Goal: Information Seeking & Learning: Learn about a topic

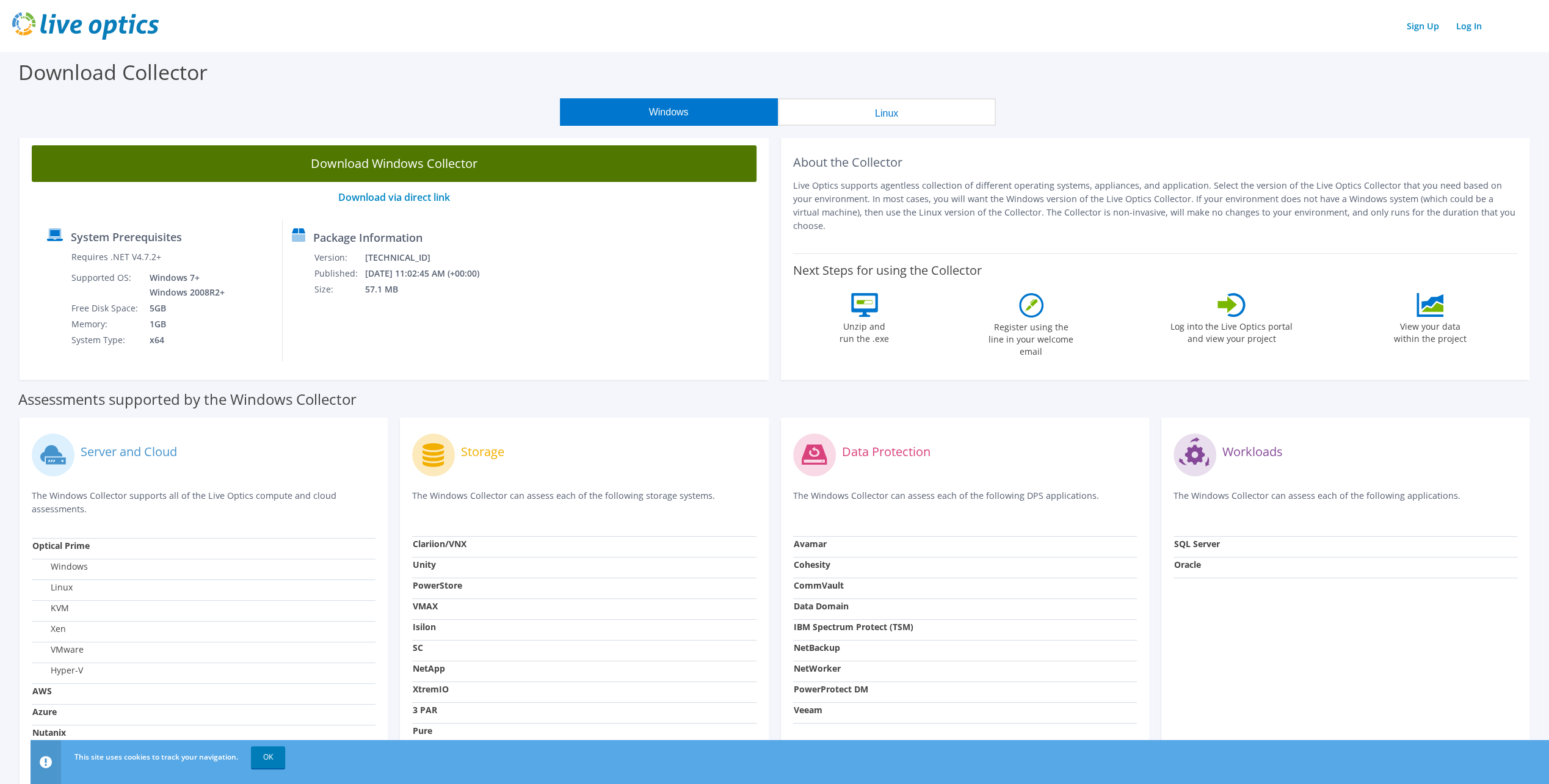
click at [404, 157] on link "Download Windows Collector" at bounding box center [394, 164] width 725 height 37
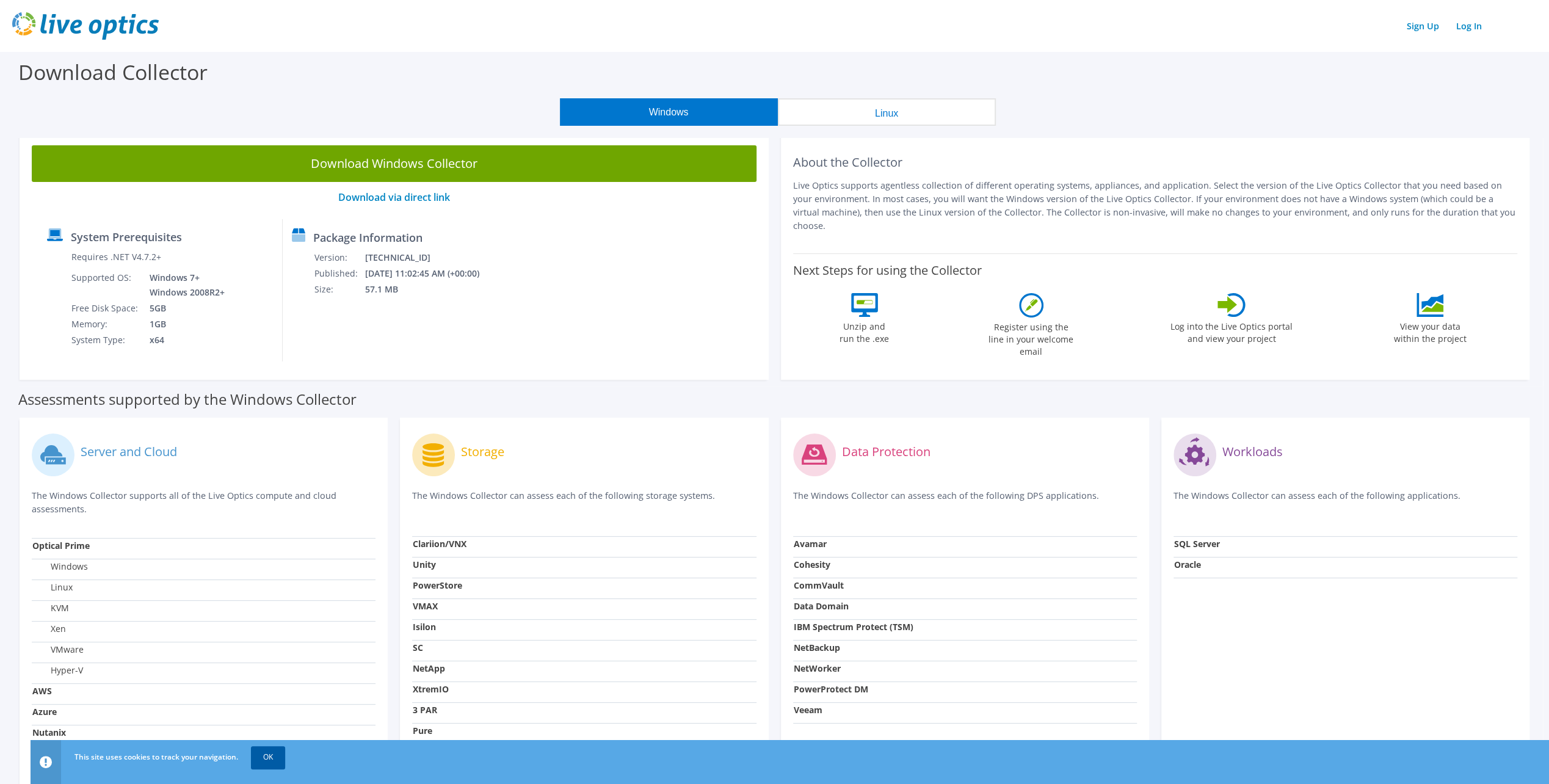
click at [268, 756] on link "OK" at bounding box center [267, 757] width 34 height 22
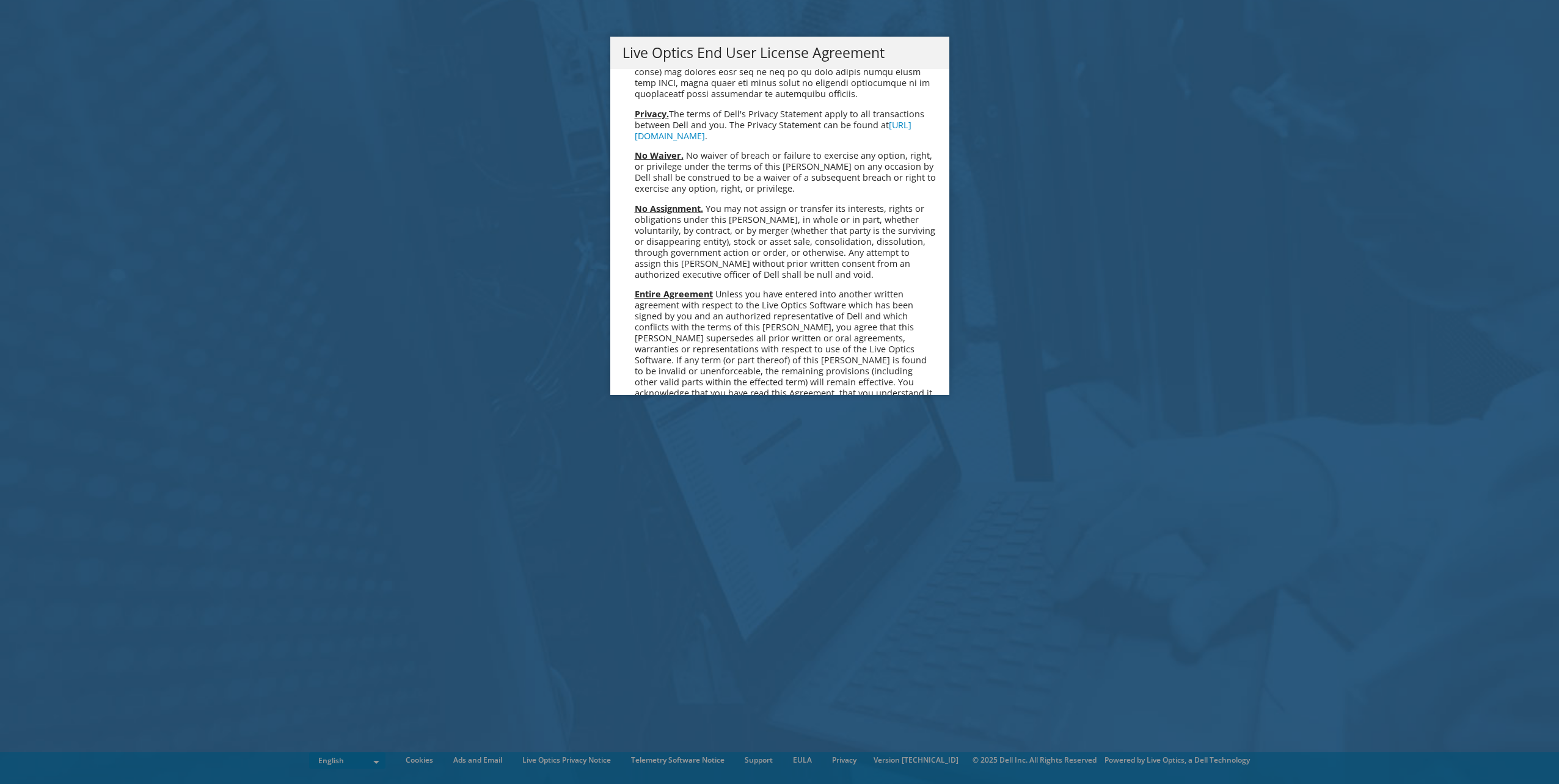
scroll to position [4616, 0]
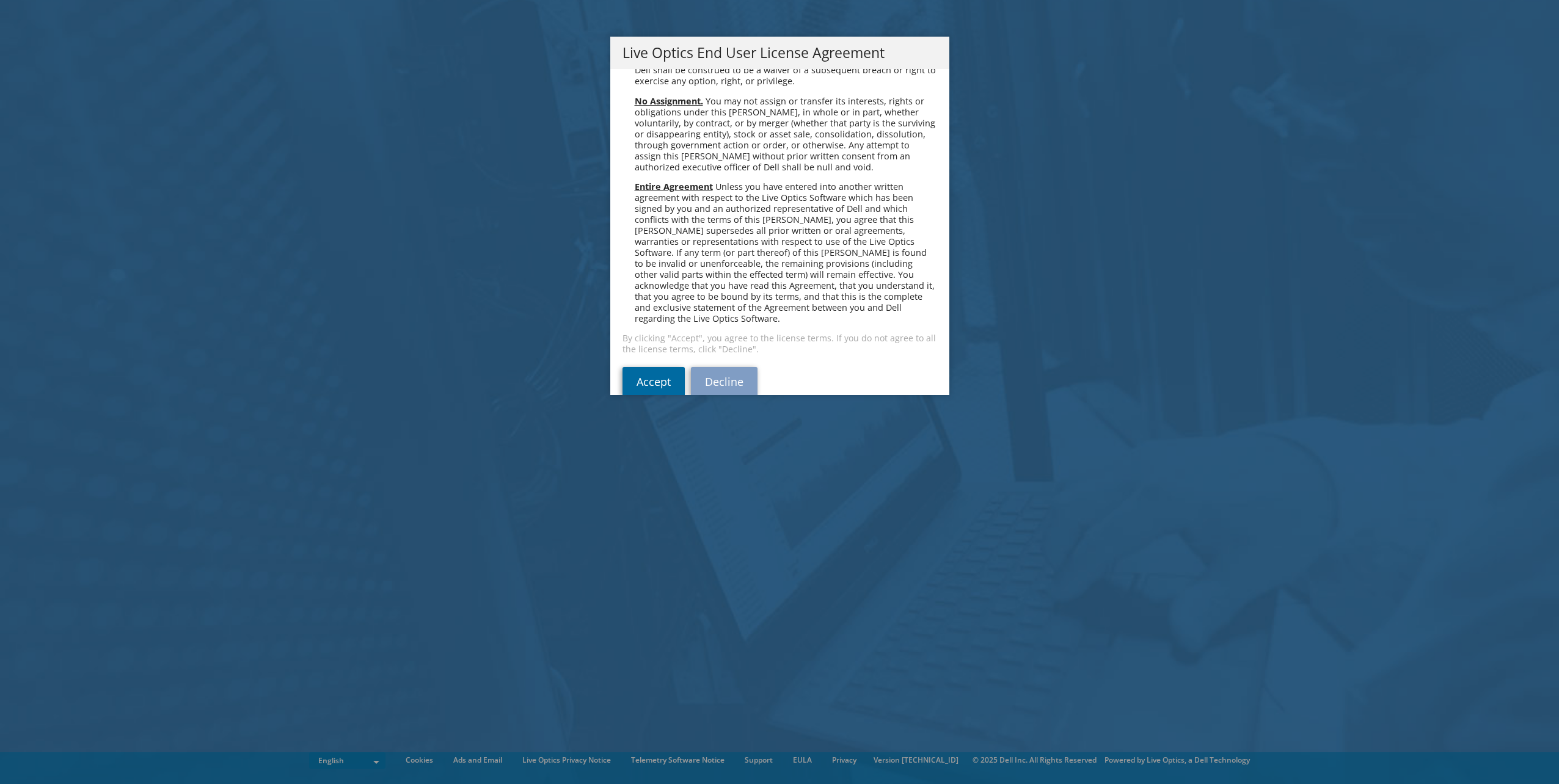
click at [656, 367] on link "Accept" at bounding box center [654, 382] width 63 height 29
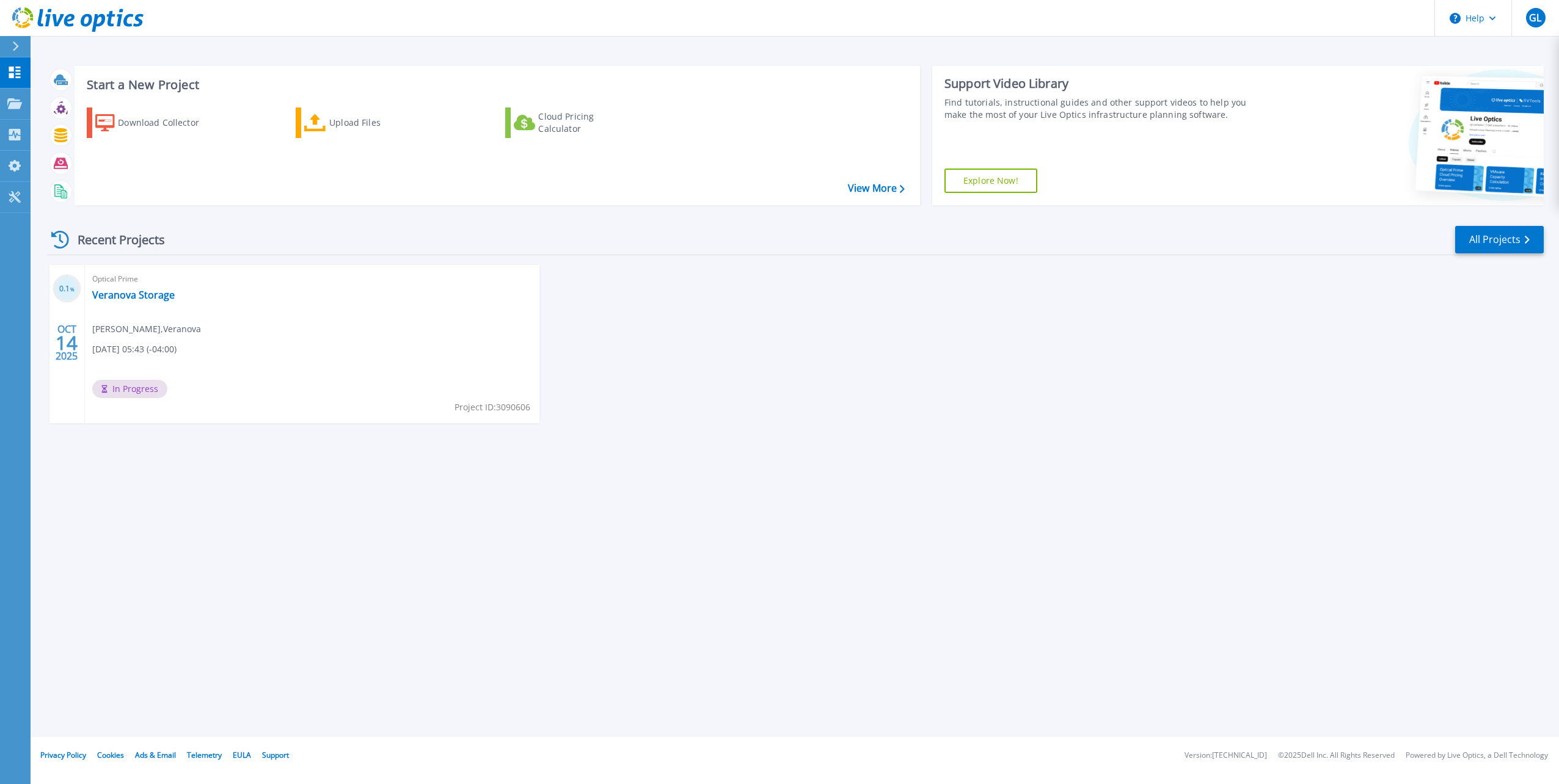
click at [56, 241] on icon at bounding box center [59, 239] width 18 height 18
click at [55, 229] on div "Recent Projects" at bounding box center [114, 239] width 134 height 30
click at [14, 101] on icon at bounding box center [14, 104] width 14 height 11
click at [351, 597] on div "Start a New Project Download Collector Upload Files Cloud Pricing Calculator Vi…" at bounding box center [794, 368] width 1529 height 737
click at [22, 127] on link "Collectors Collectors" at bounding box center [15, 135] width 30 height 31
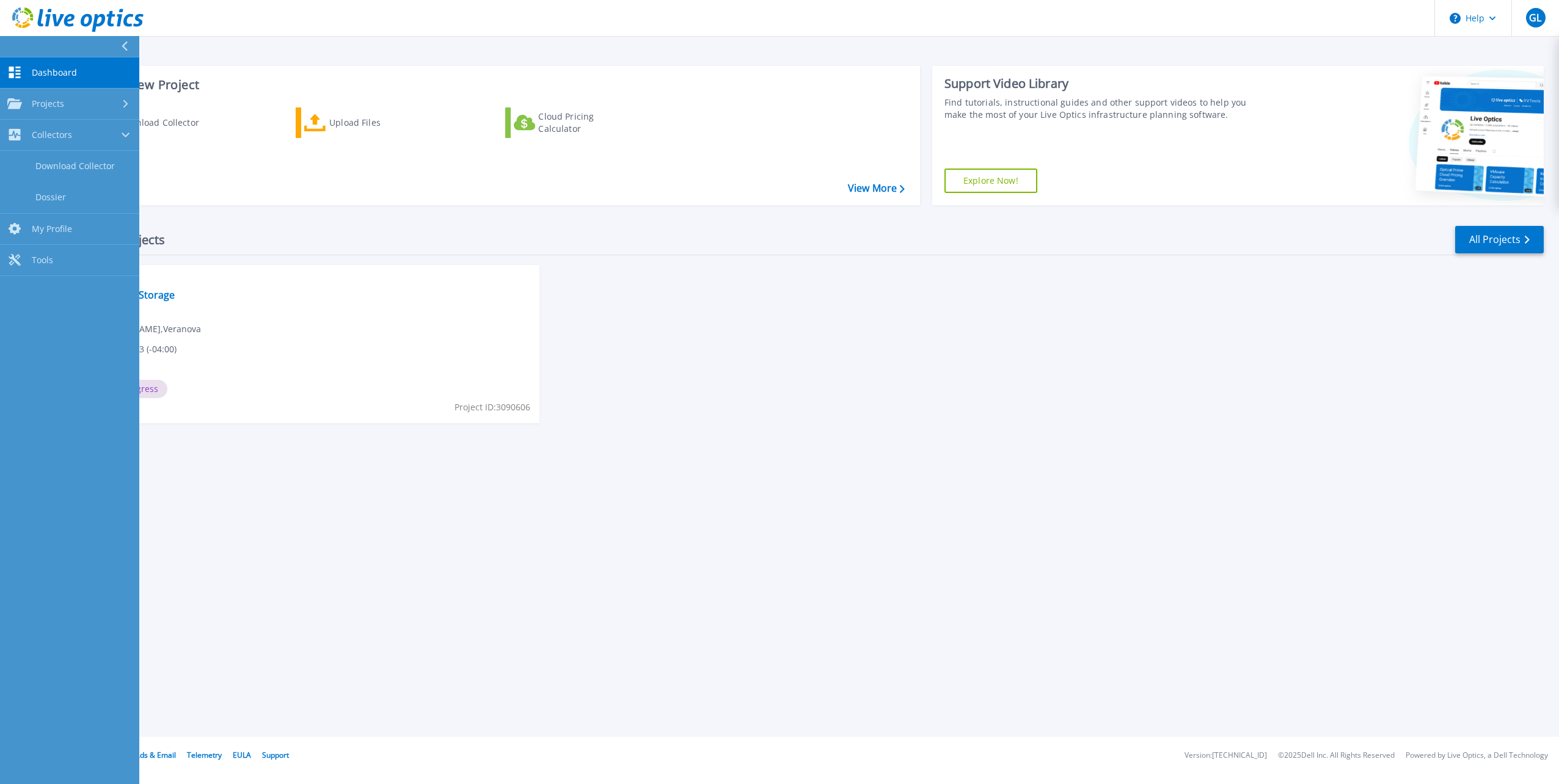
click at [274, 470] on div "Start a New Project Download Collector Upload Files Cloud Pricing Calculator Vi…" at bounding box center [794, 368] width 1529 height 737
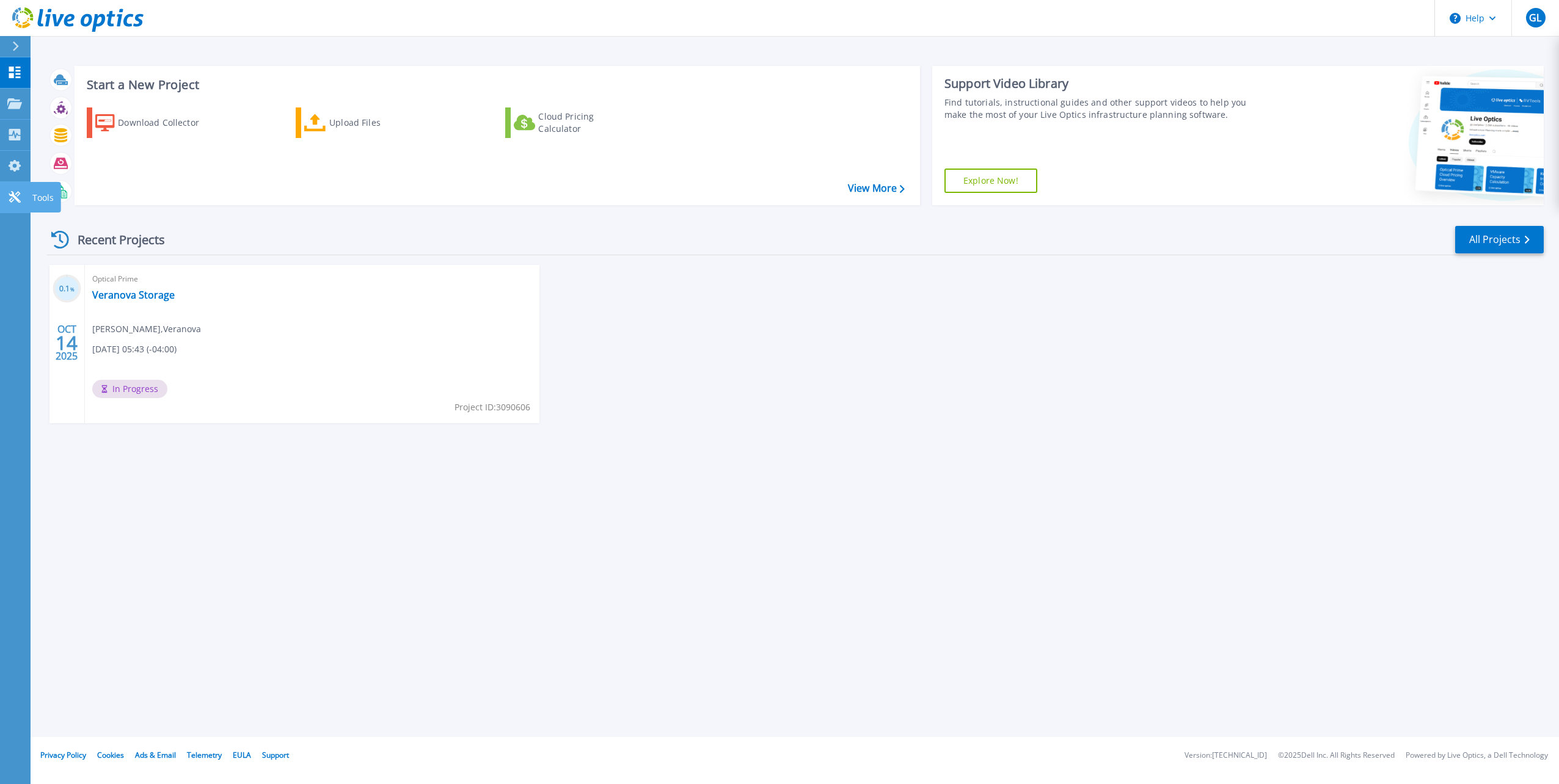
click at [20, 193] on icon at bounding box center [14, 197] width 14 height 11
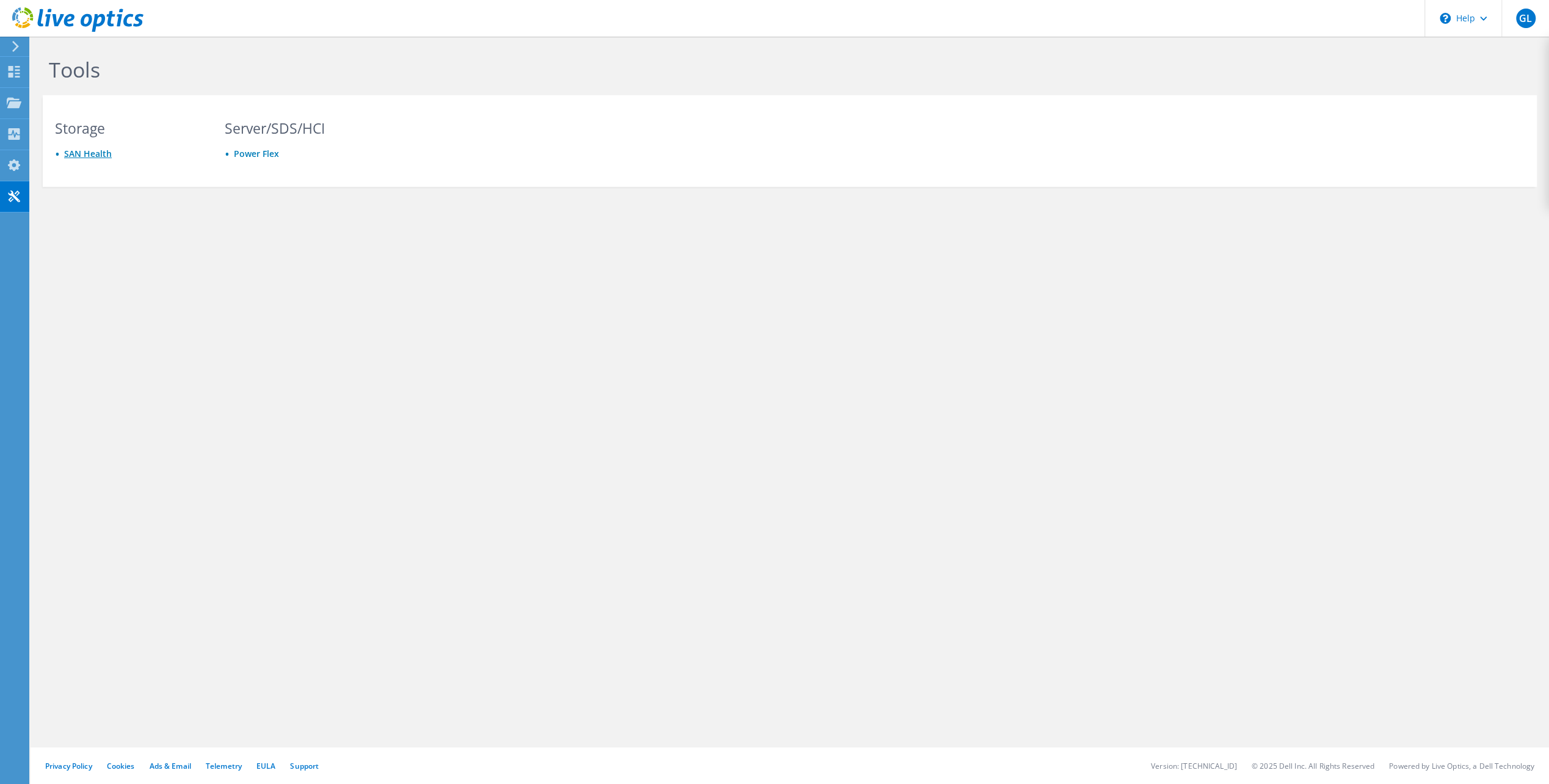
click at [90, 152] on link "SAN Health" at bounding box center [88, 153] width 48 height 11
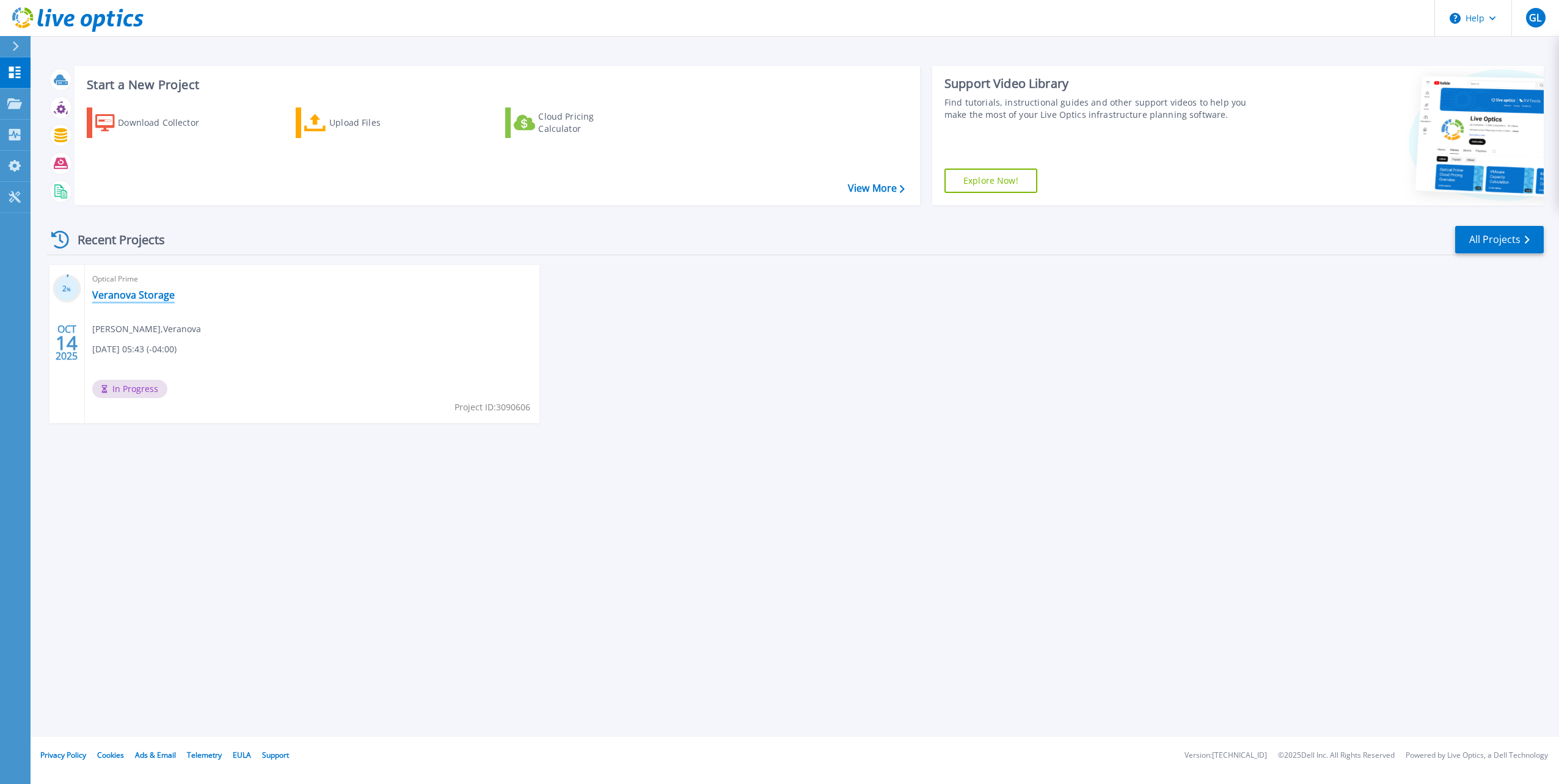
click at [162, 294] on link "Veranova Storage" at bounding box center [133, 295] width 82 height 12
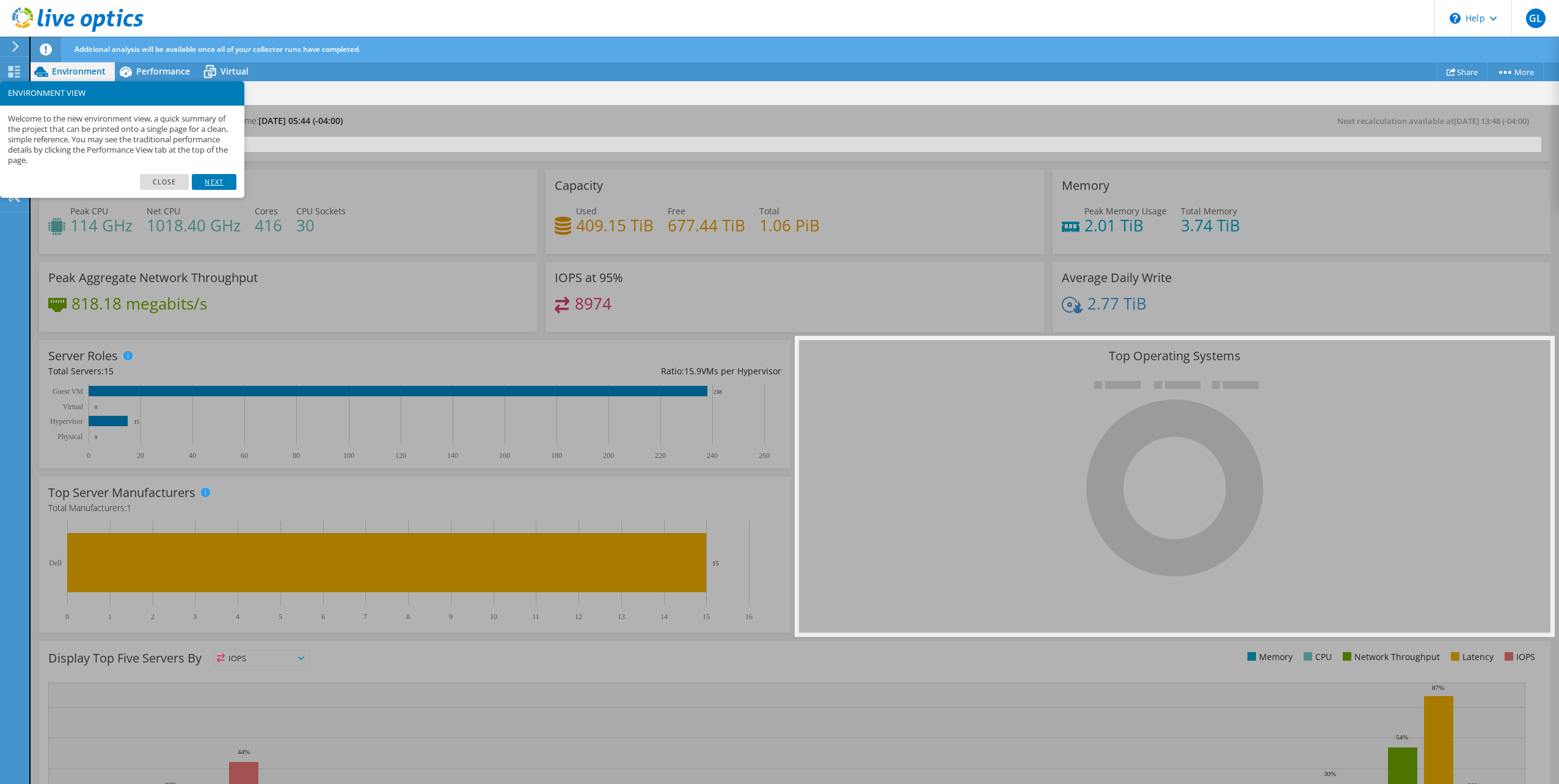
click at [213, 180] on link "Next" at bounding box center [214, 181] width 44 height 16
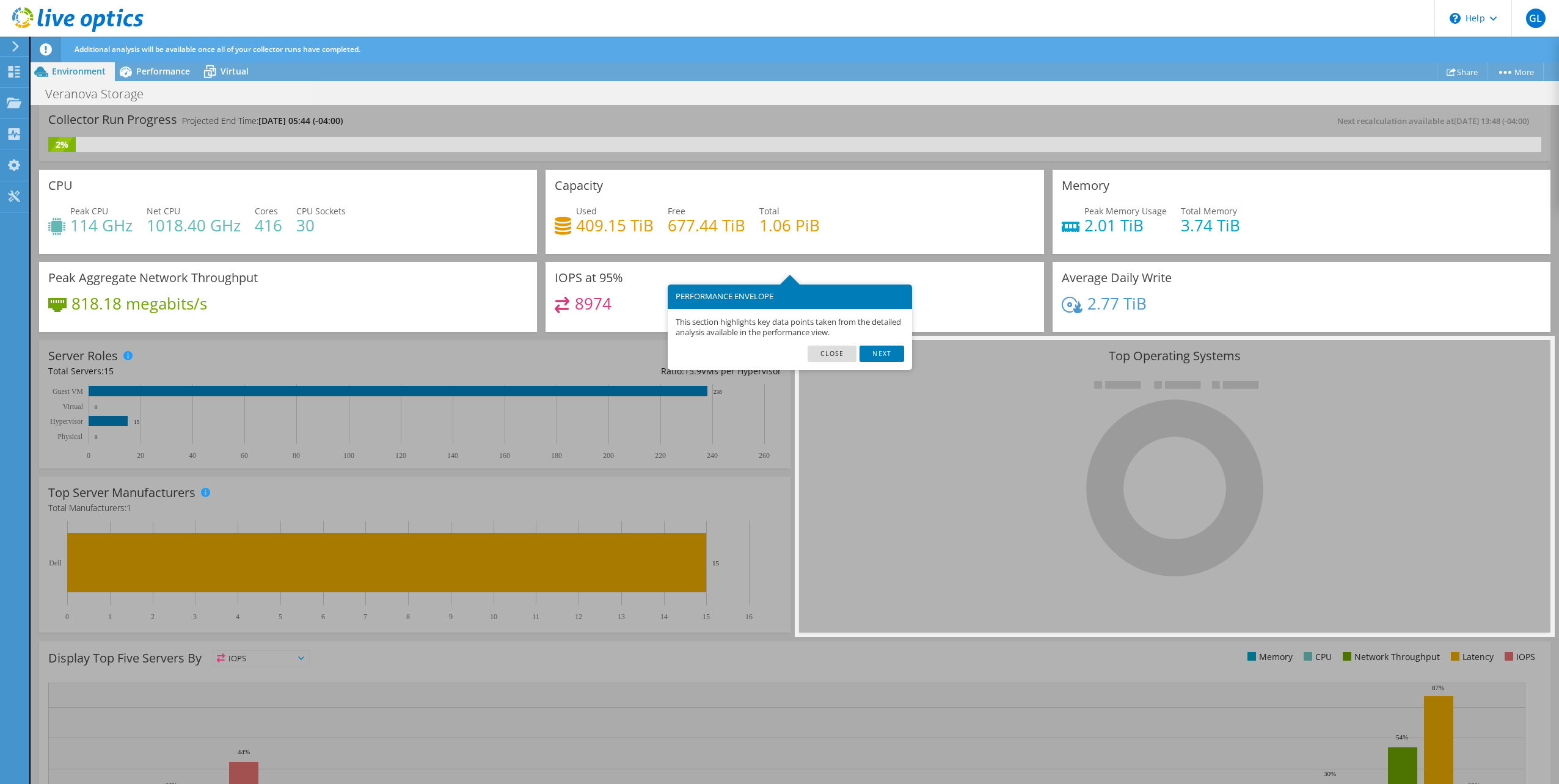
scroll to position [60, 0]
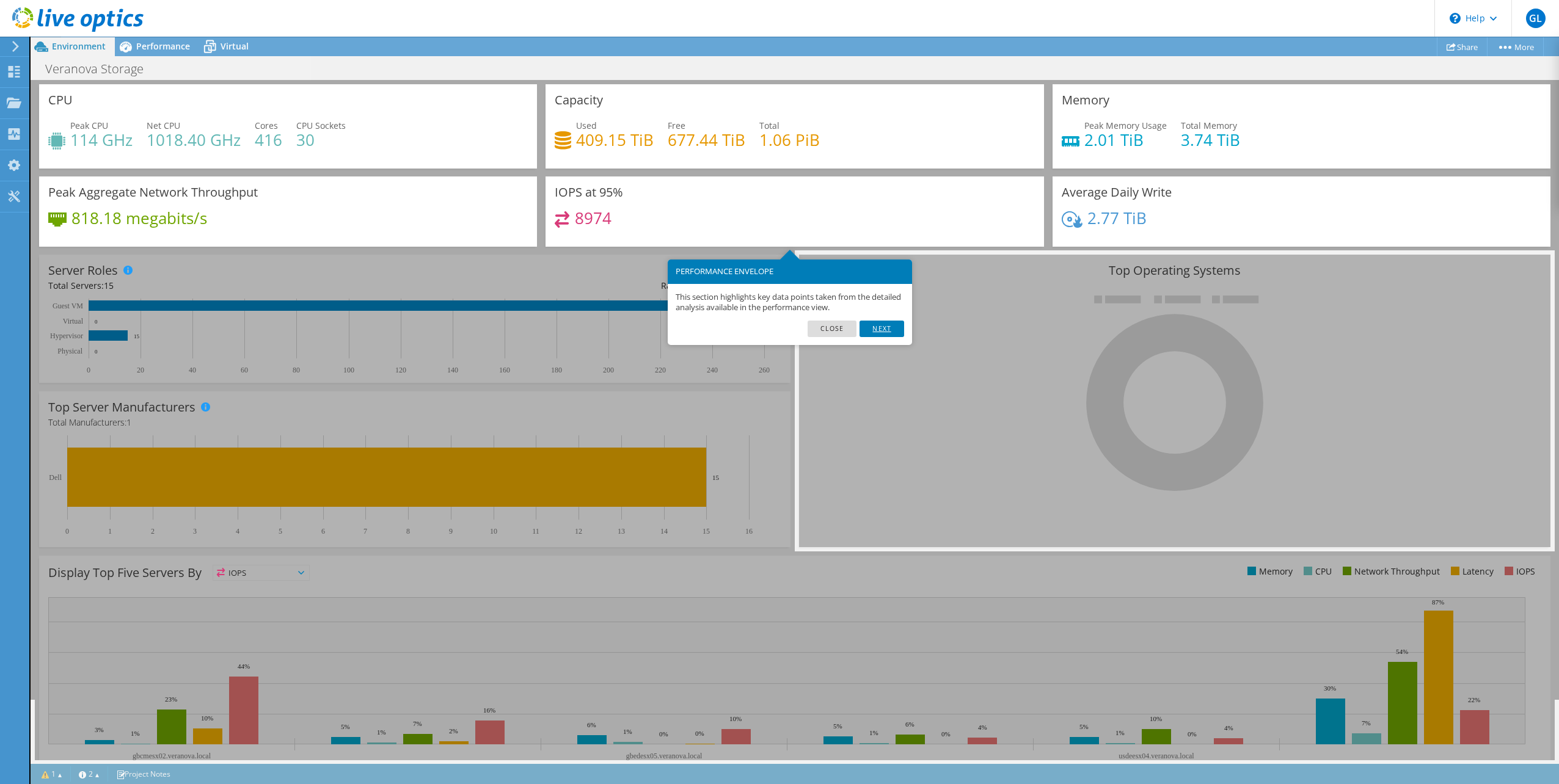
click at [877, 330] on link "Next" at bounding box center [881, 328] width 44 height 16
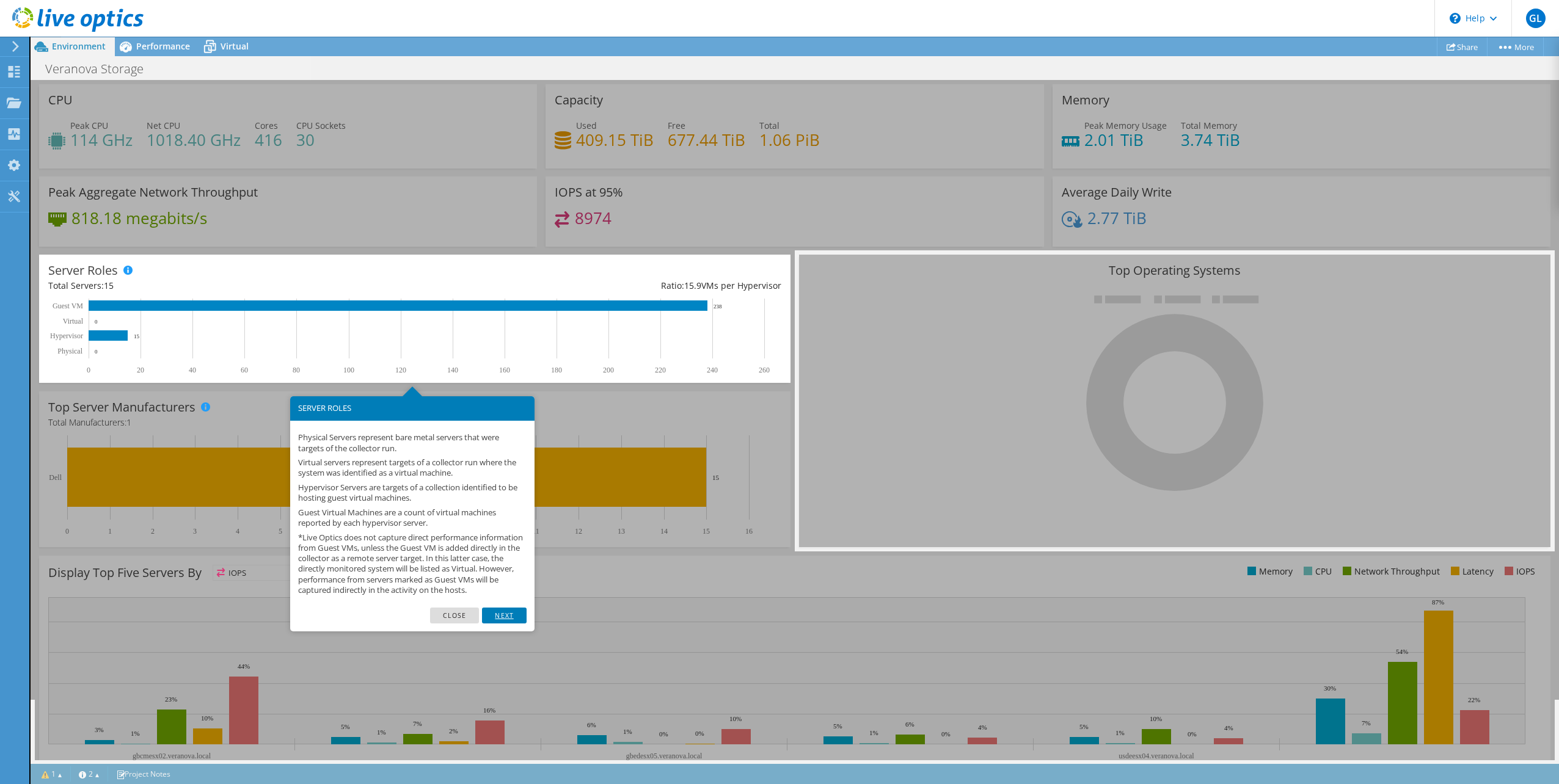
click at [496, 622] on link "Next" at bounding box center [504, 615] width 44 height 16
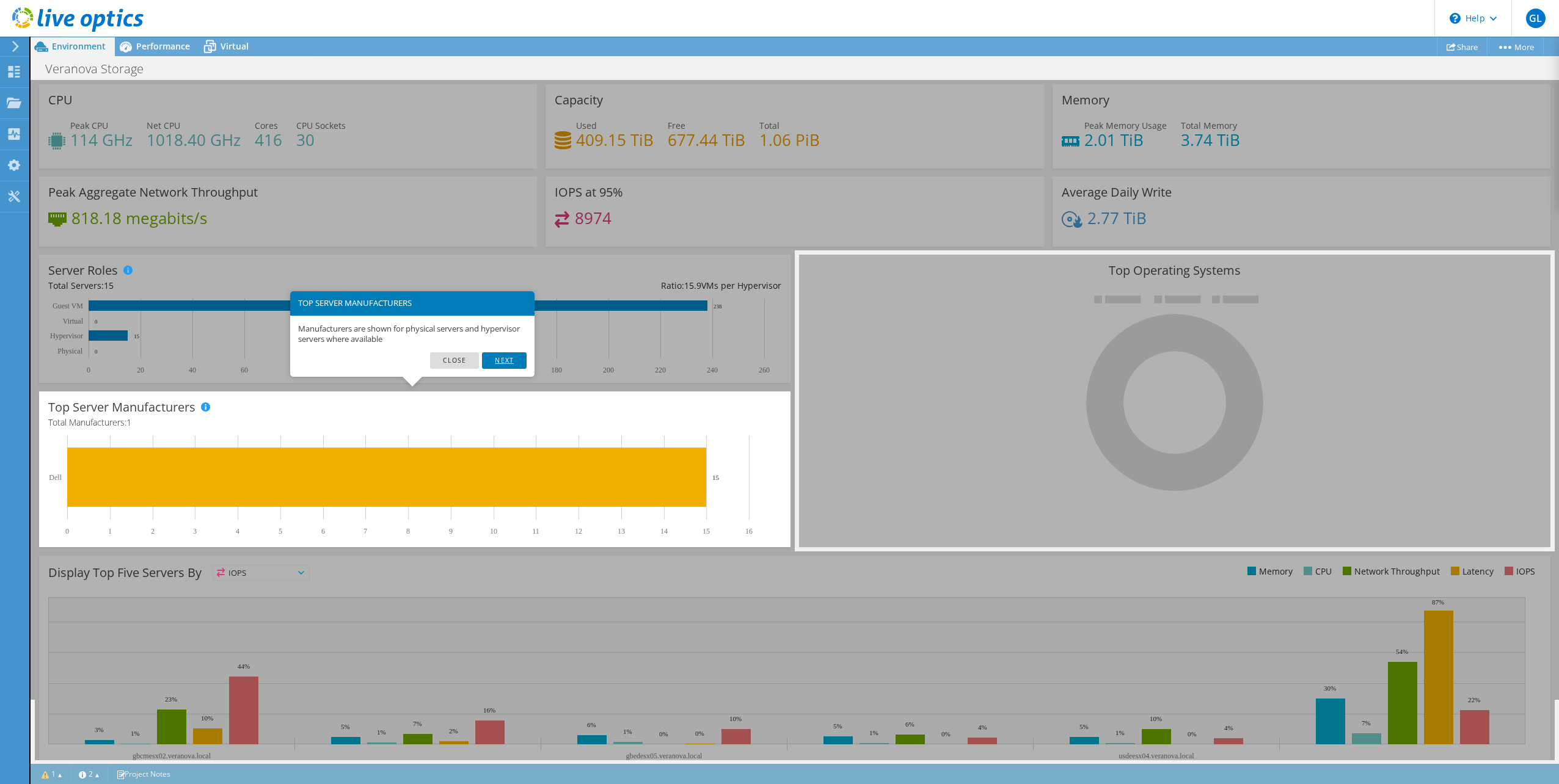
click at [499, 361] on link "Next" at bounding box center [504, 360] width 44 height 16
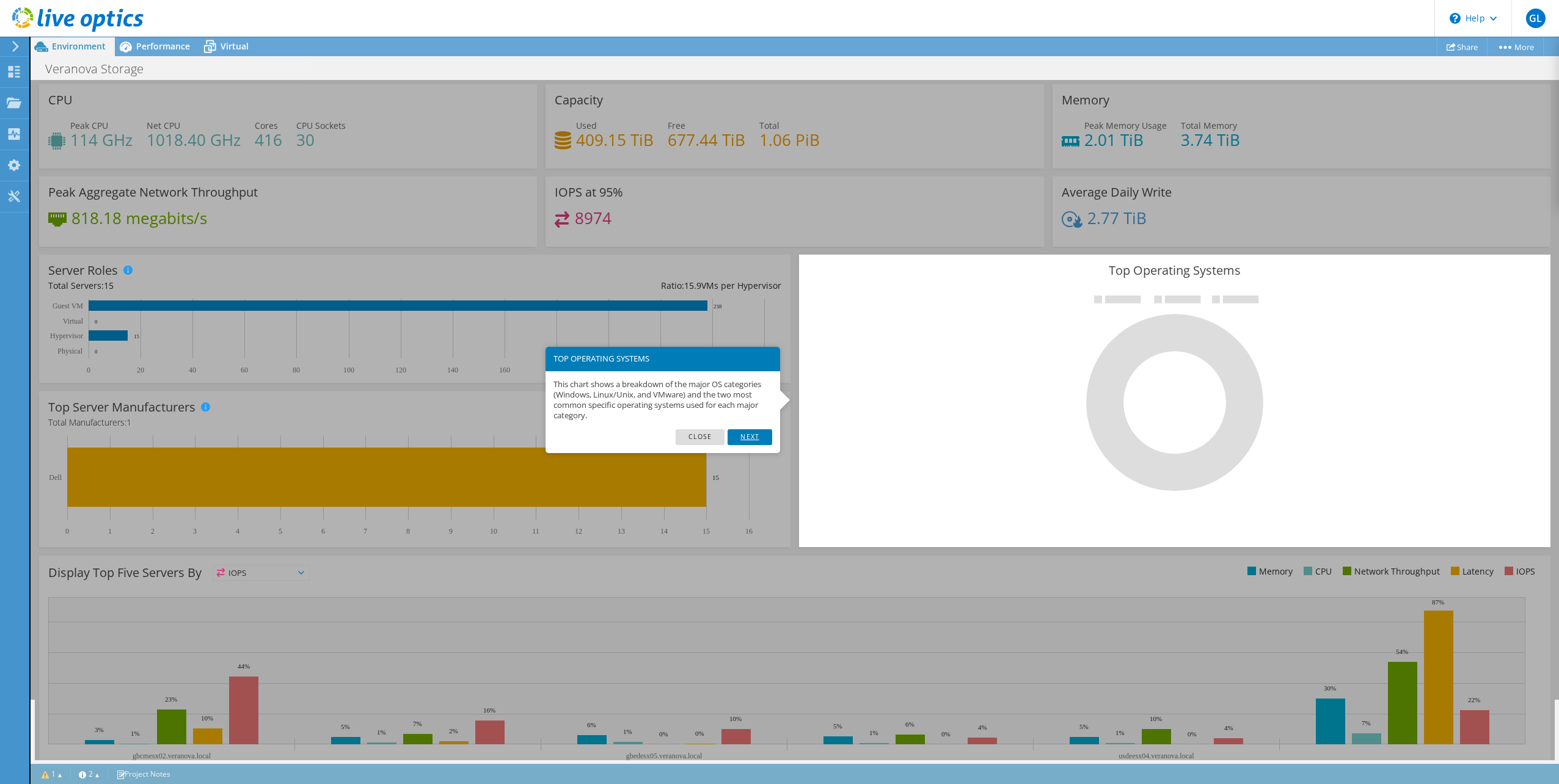
click at [744, 437] on link "Next" at bounding box center [749, 437] width 44 height 16
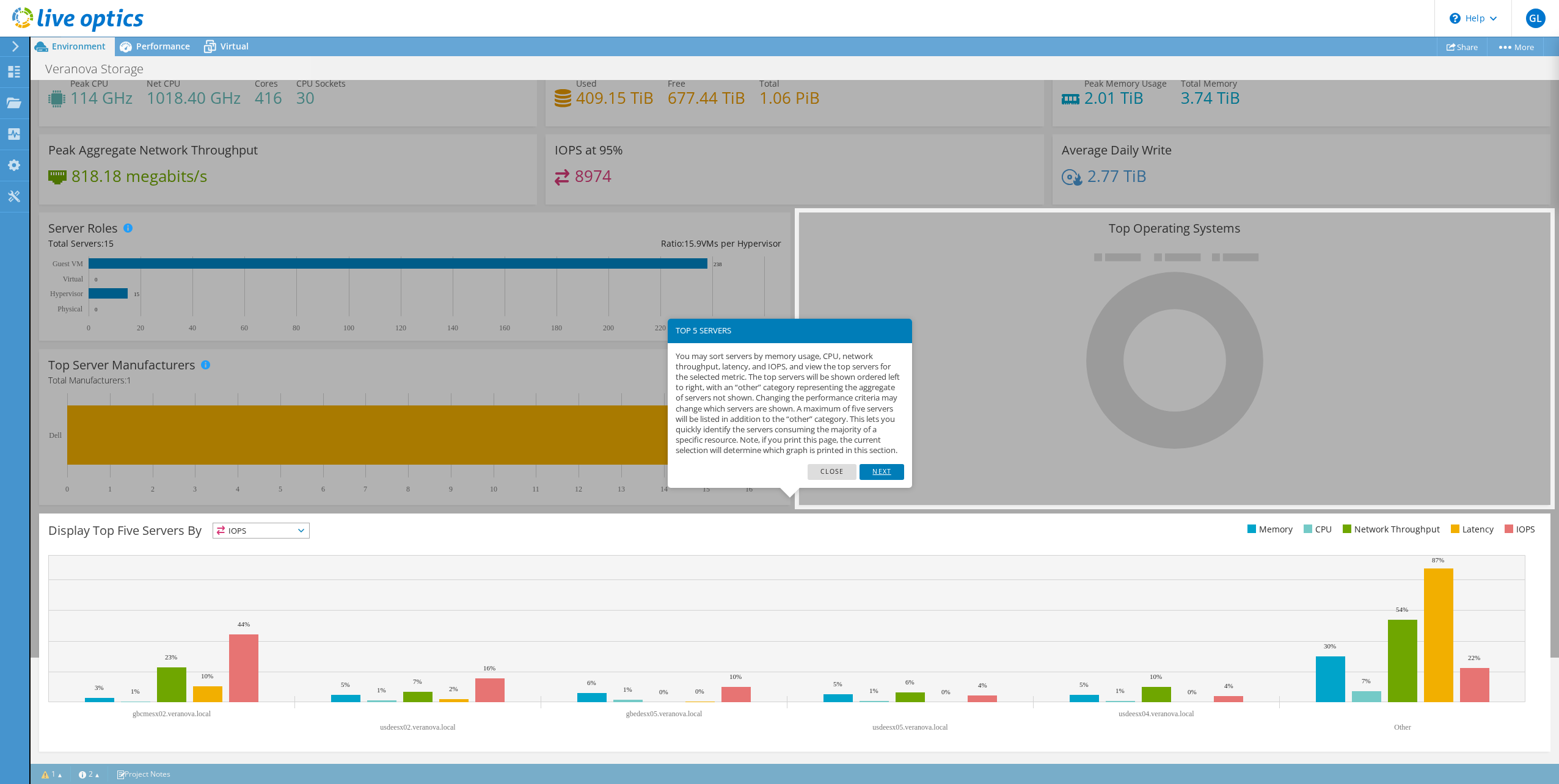
click at [871, 480] on link "Next" at bounding box center [881, 472] width 44 height 16
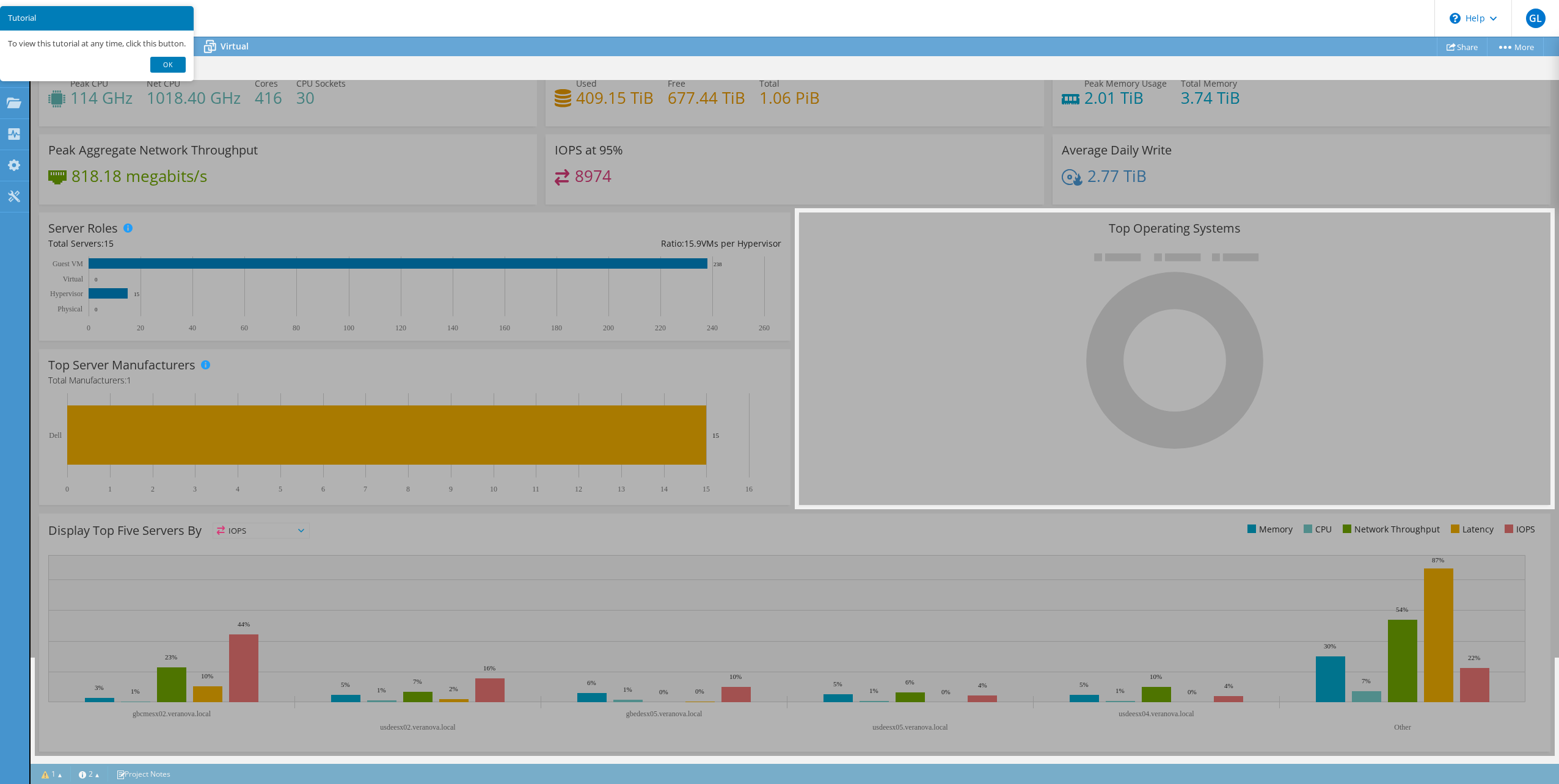
click at [652, 536] on div "Display Top Five Servers By IOPS IOPS" at bounding box center [794, 632] width 1511 height 238
click at [165, 63] on link "Ok" at bounding box center [168, 65] width 35 height 16
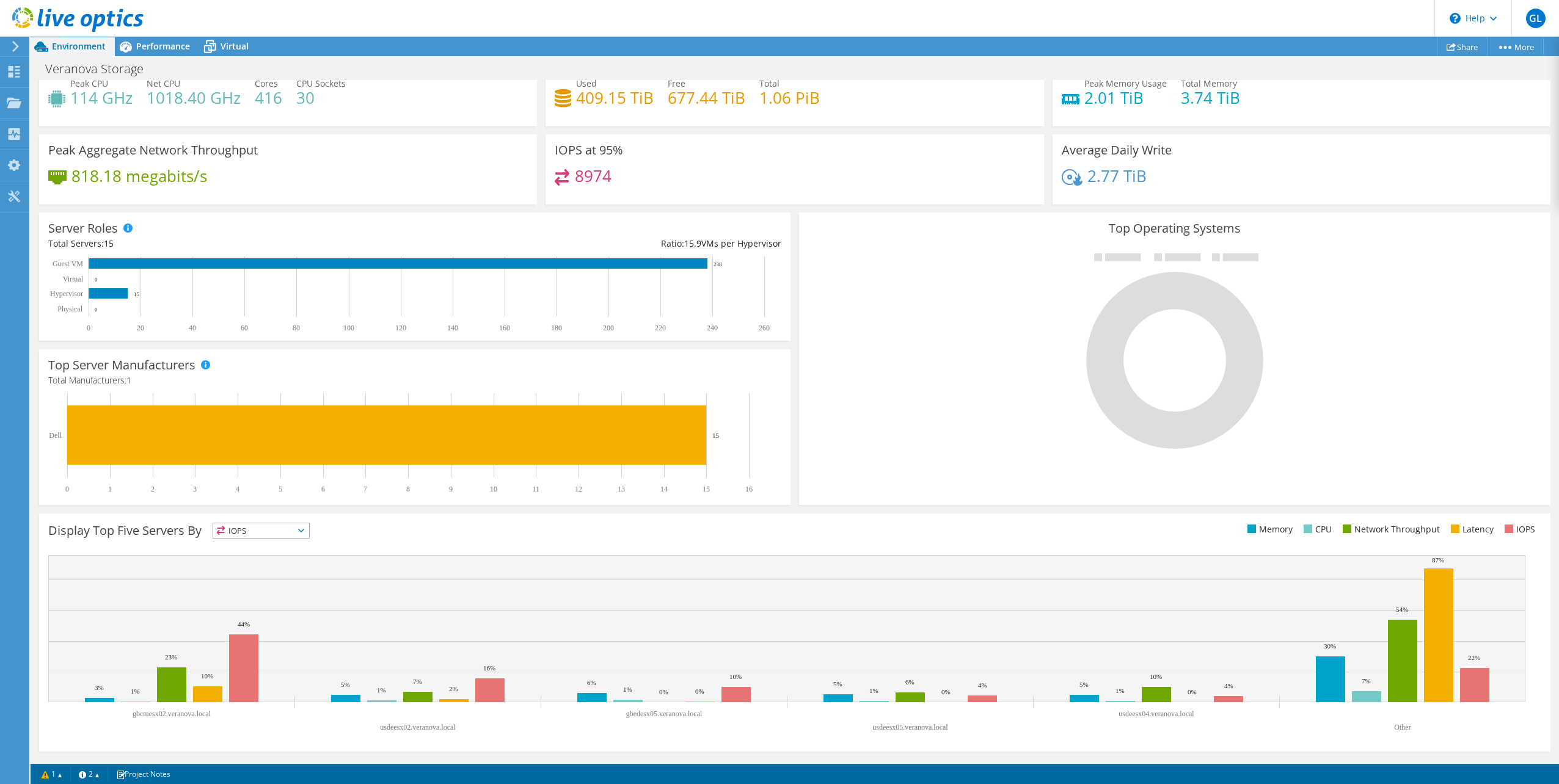
scroll to position [0, 0]
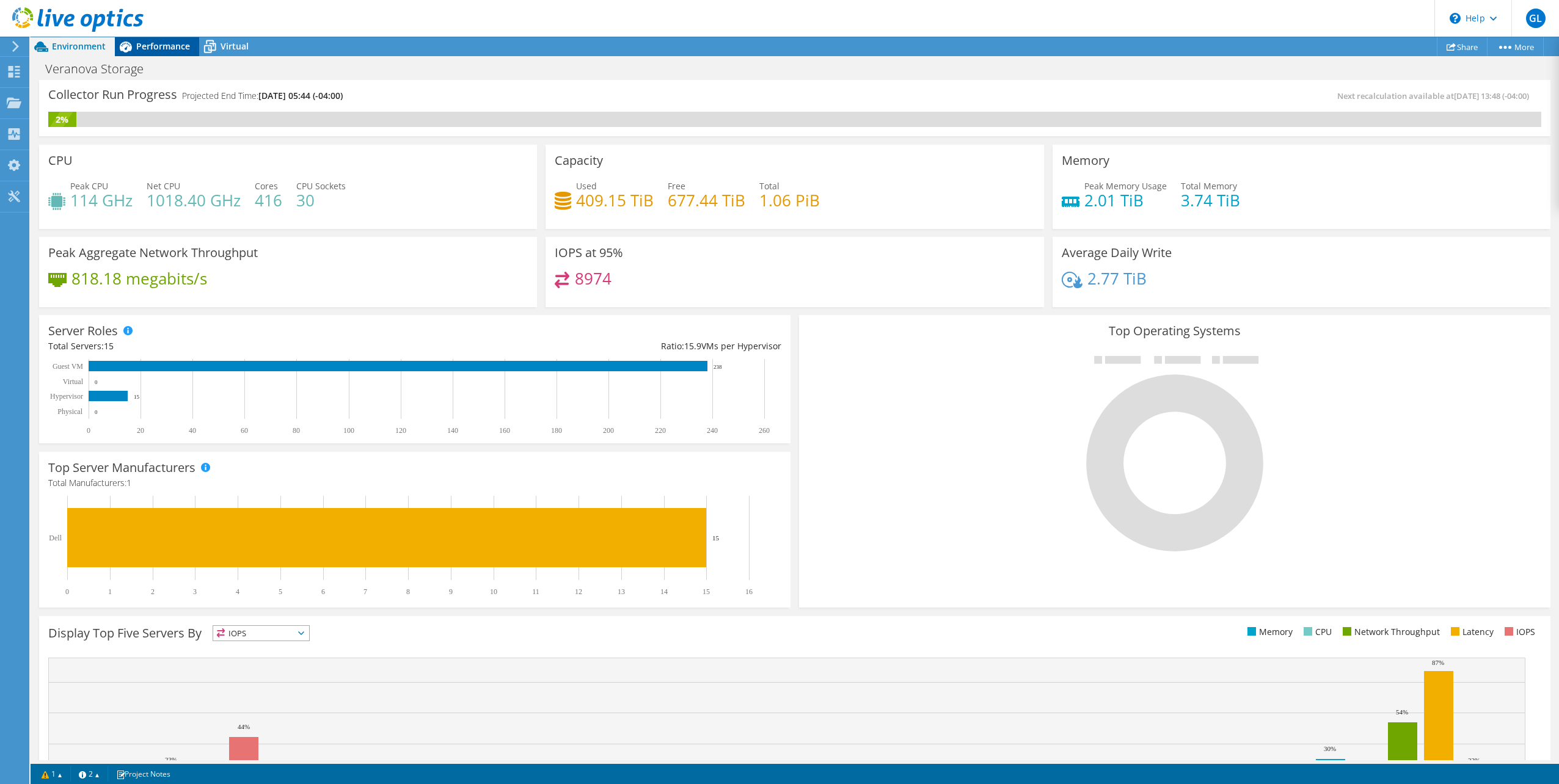
click at [149, 47] on span "Performance" at bounding box center [163, 46] width 54 height 11
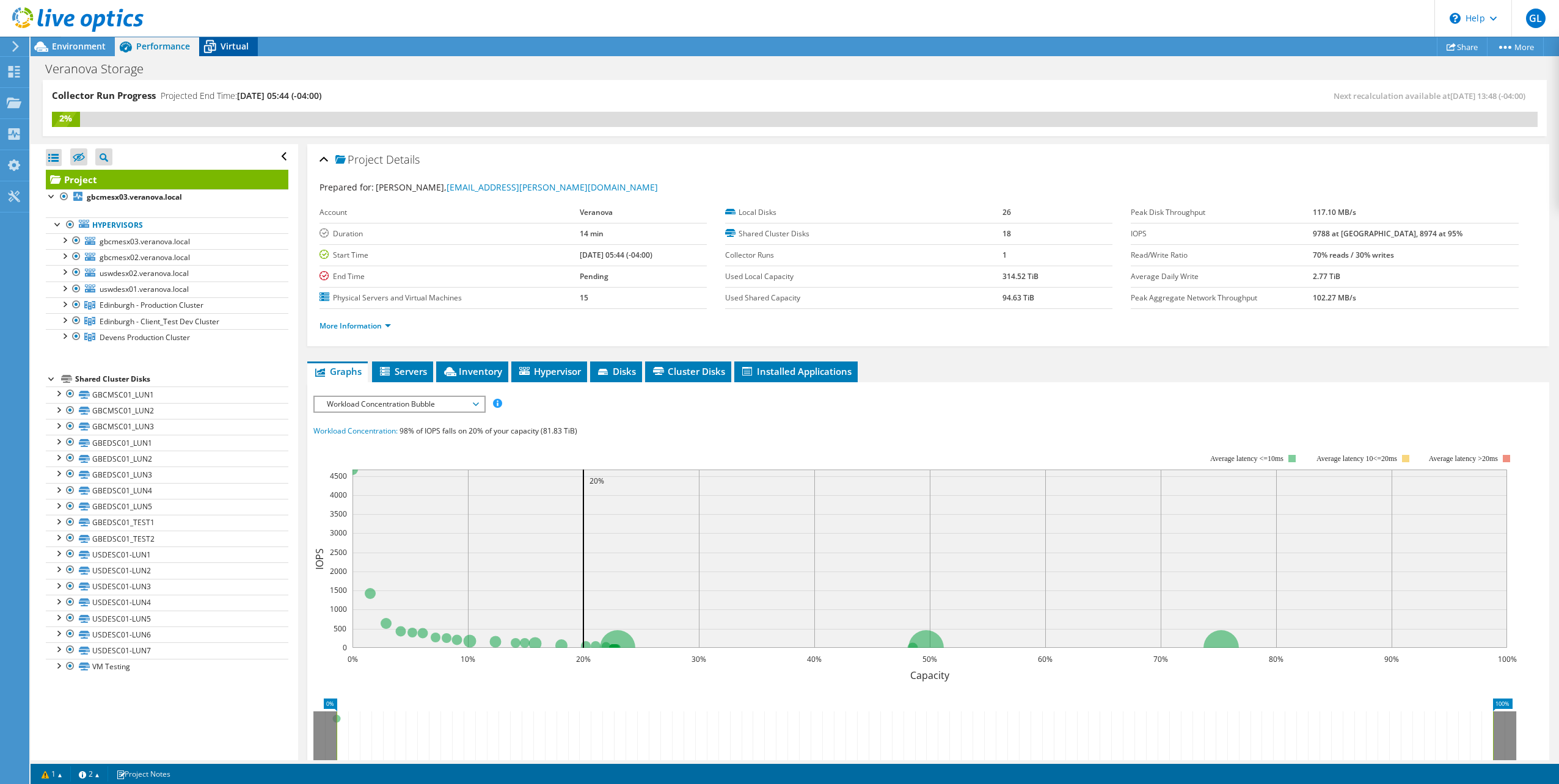
click at [210, 45] on icon at bounding box center [210, 47] width 12 height 10
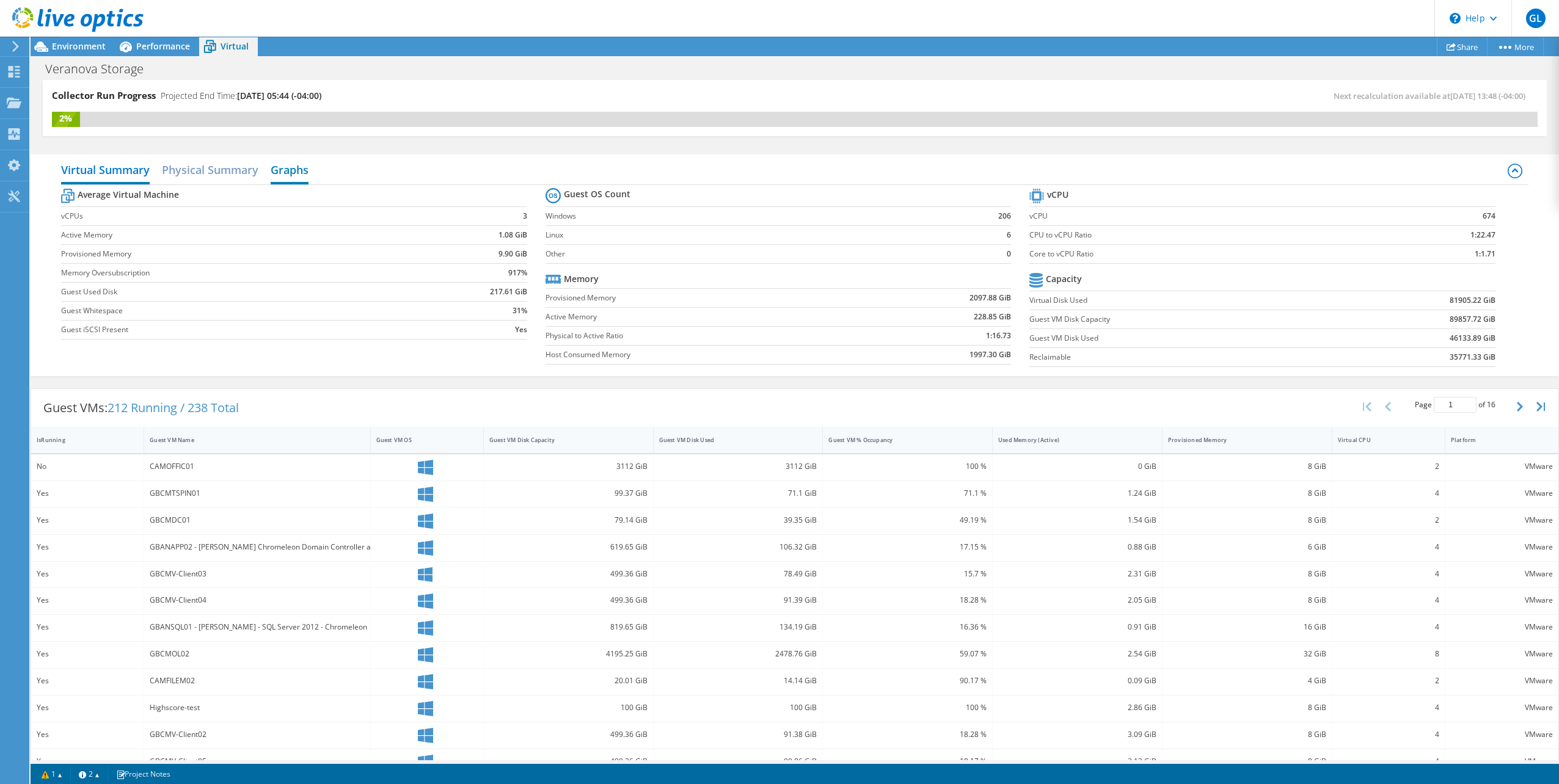
click at [281, 162] on h2 "Graphs" at bounding box center [290, 171] width 38 height 27
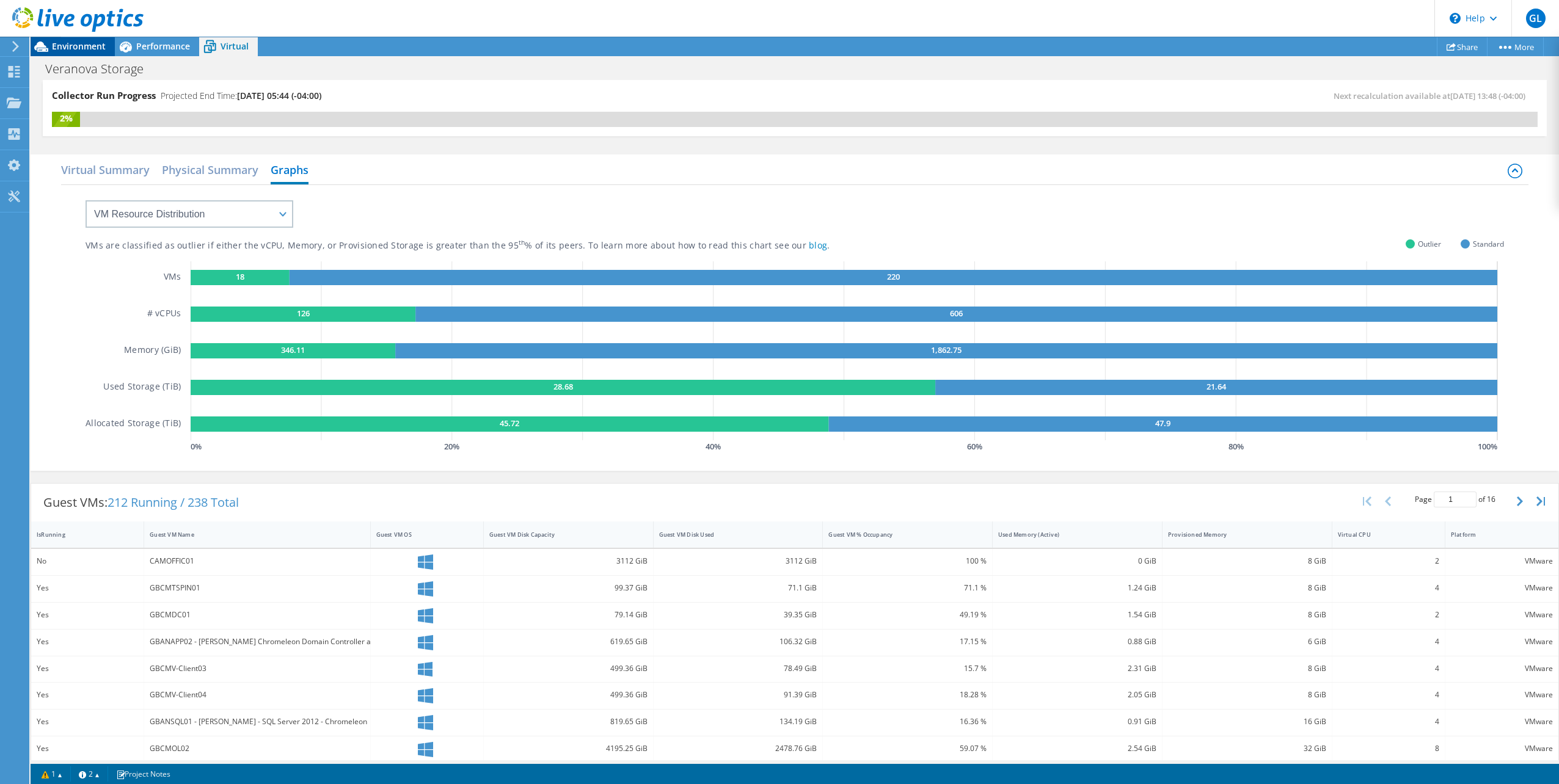
click at [85, 50] on span "Environment" at bounding box center [79, 46] width 54 height 11
